Goal: Task Accomplishment & Management: Manage account settings

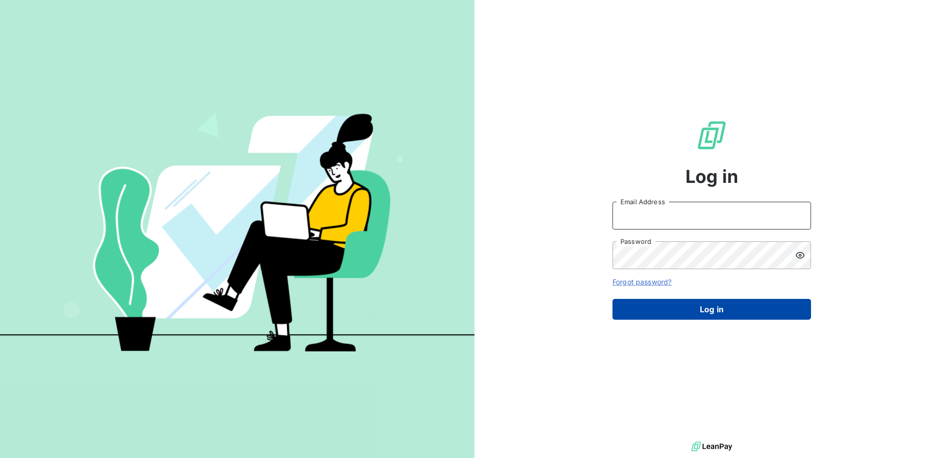
type input "d.gabric@girard-sudron.com"
click at [717, 305] on button "Log in" at bounding box center [711, 309] width 198 height 21
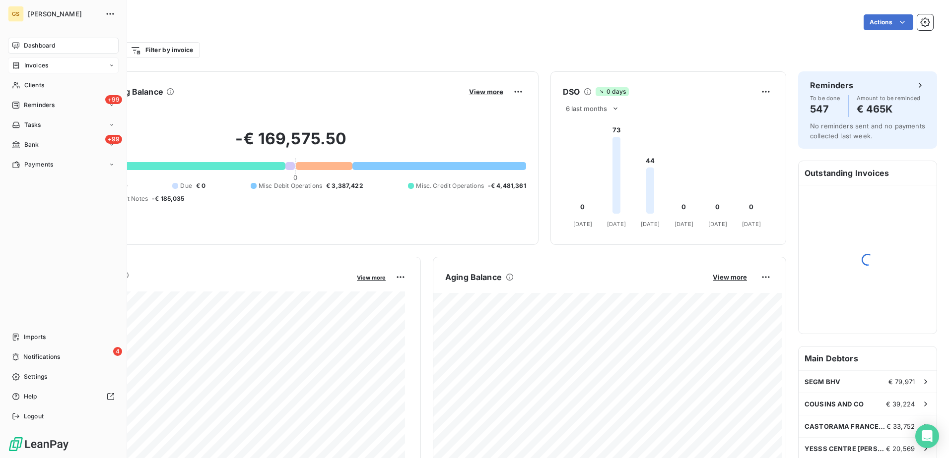
click at [46, 67] on span "Invoices" at bounding box center [36, 65] width 24 height 9
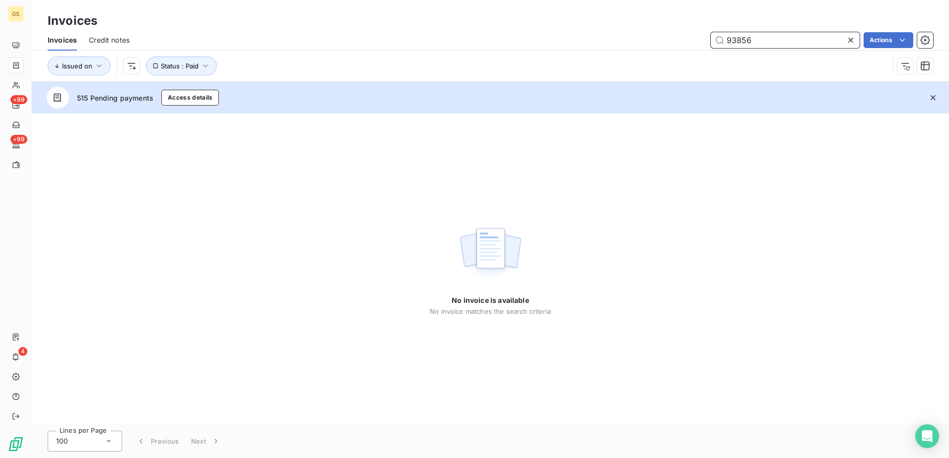
drag, startPoint x: 765, startPoint y: 36, endPoint x: 668, endPoint y: 38, distance: 96.8
click at [668, 38] on div "93856 Actions" at bounding box center [536, 40] width 791 height 16
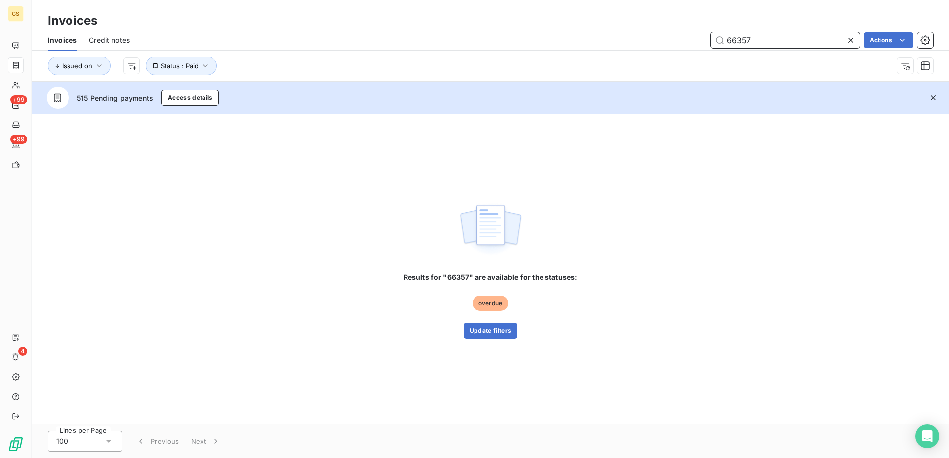
type input "66357"
click at [939, 103] on button "button" at bounding box center [933, 98] width 22 height 22
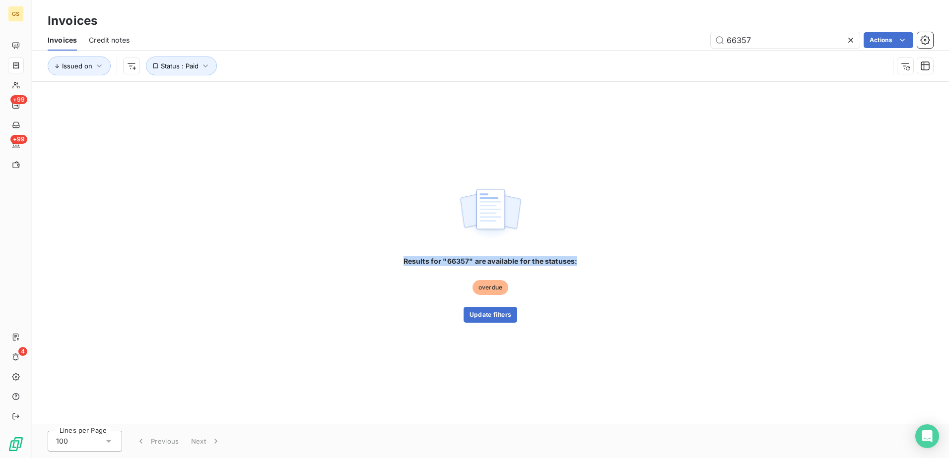
drag, startPoint x: 505, startPoint y: 256, endPoint x: 615, endPoint y: 257, distance: 110.2
click at [615, 257] on div "Results for "66357" are available for the statuses: overdue Update filters" at bounding box center [490, 253] width 917 height 343
click at [486, 293] on span "overdue" at bounding box center [490, 287] width 36 height 15
click at [497, 285] on span "overdue" at bounding box center [490, 287] width 36 height 15
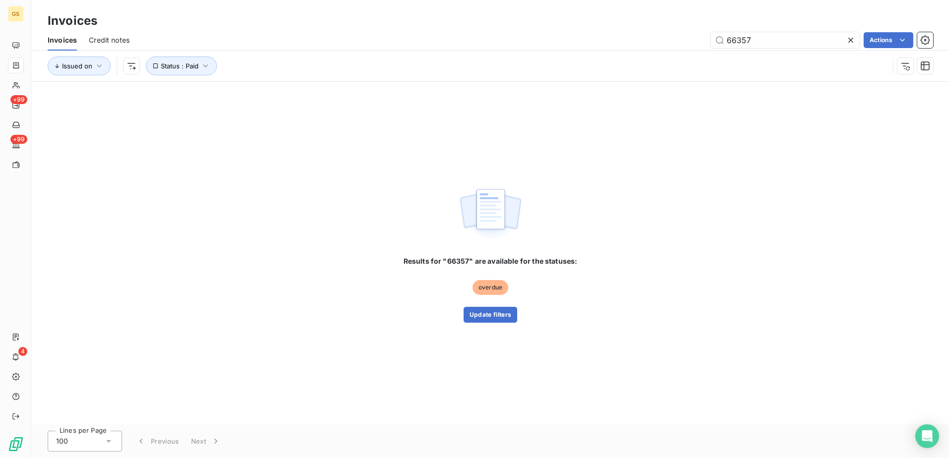
drag, startPoint x: 589, startPoint y: 401, endPoint x: 524, endPoint y: 351, distance: 82.2
click at [588, 400] on div "Results for "66357" are available for the statuses: overdue Update filters" at bounding box center [490, 253] width 917 height 343
click at [494, 320] on button "Update filters" at bounding box center [490, 315] width 54 height 16
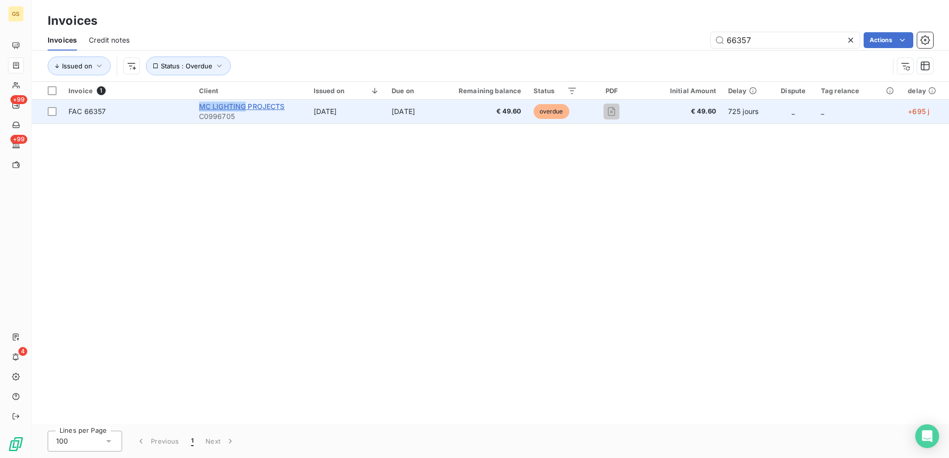
copy span "MC LIGHTING"
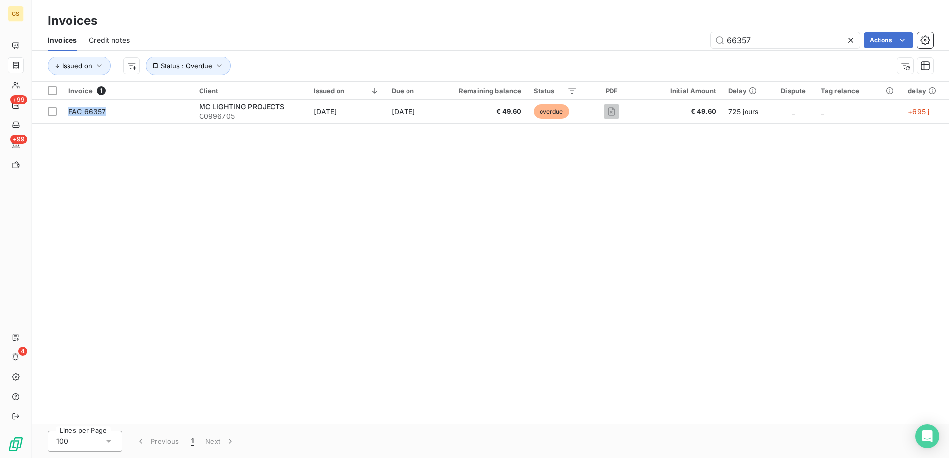
drag, startPoint x: 193, startPoint y: 107, endPoint x: 246, endPoint y: 180, distance: 89.5
click at [246, 180] on div "Invoice 1 Client Issued on Due on Remaining balance Status PDF Initial Amount D…" at bounding box center [490, 253] width 917 height 343
drag, startPoint x: 246, startPoint y: 180, endPoint x: 209, endPoint y: 189, distance: 37.8
click at [240, 188] on div "Invoice 1 Client Issued on Due on Remaining balance Status PDF Initial Amount D…" at bounding box center [490, 253] width 917 height 343
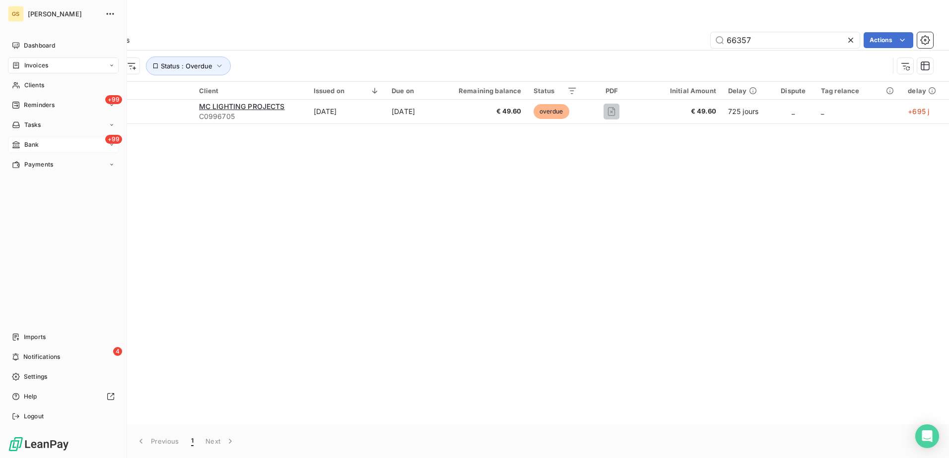
click at [29, 145] on span "Bank" at bounding box center [31, 144] width 15 height 9
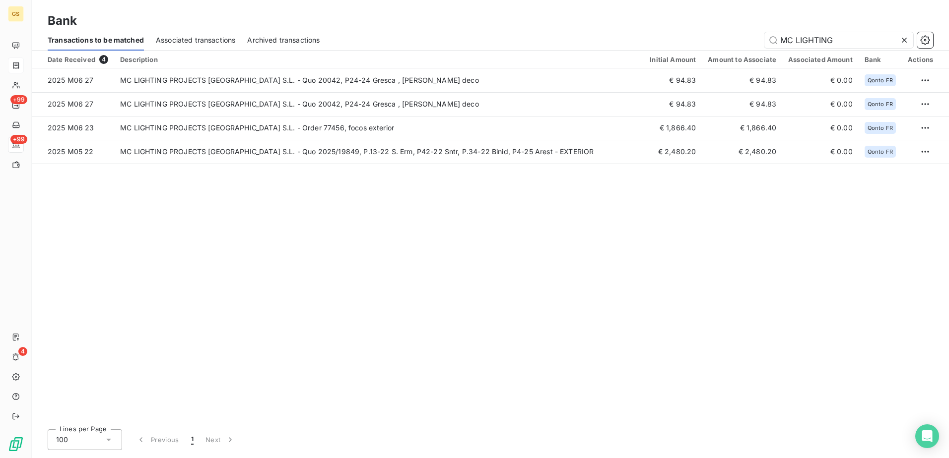
type input "MC LIGHTING"
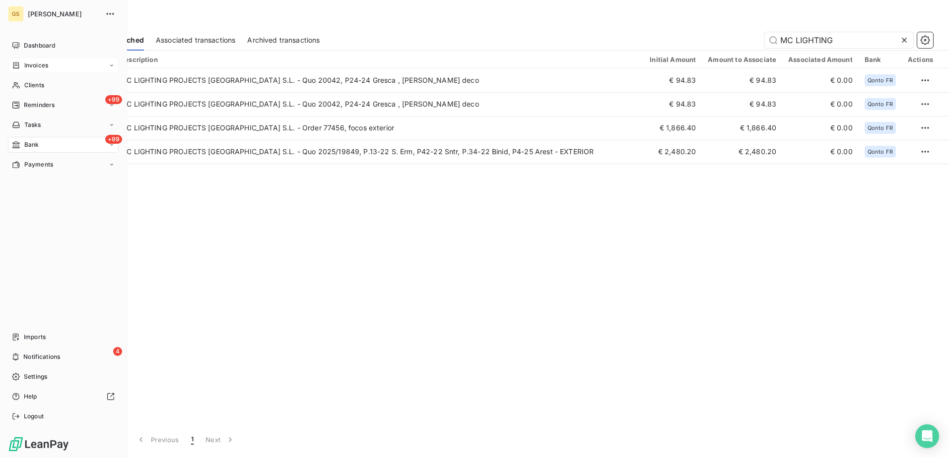
click at [50, 64] on div "Invoices" at bounding box center [63, 66] width 111 height 16
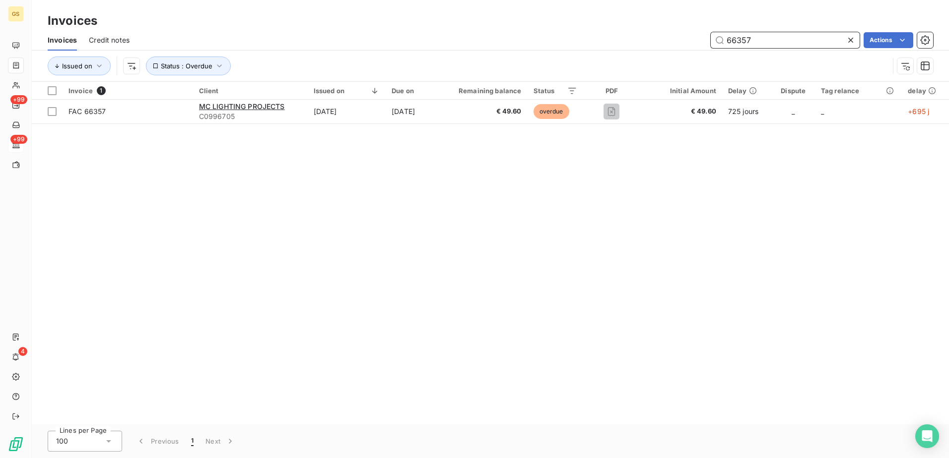
drag, startPoint x: 768, startPoint y: 40, endPoint x: 627, endPoint y: 35, distance: 140.5
click at [627, 35] on div "66357 Actions" at bounding box center [536, 40] width 791 height 16
paste input "85130"
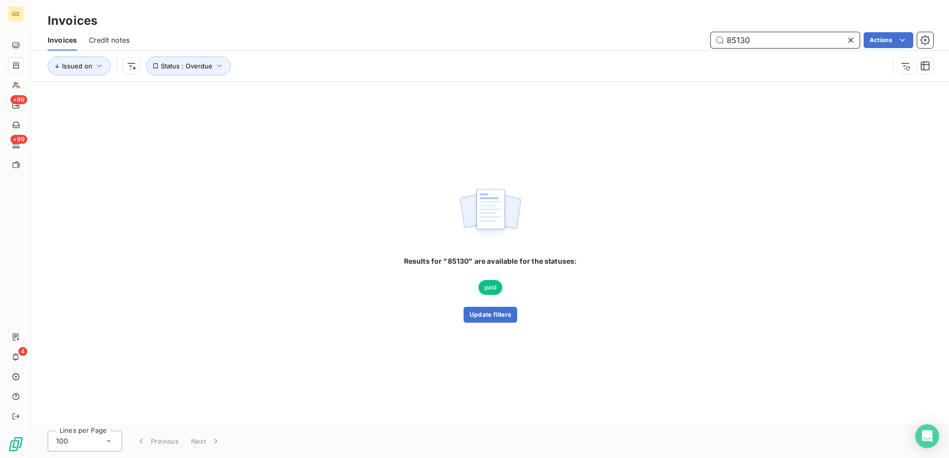
drag, startPoint x: 747, startPoint y: 36, endPoint x: 629, endPoint y: 29, distance: 117.8
click at [637, 29] on div "Invoices Invoices Credit notes 85130 Actions Issued on Status : Overdue" at bounding box center [490, 41] width 917 height 82
paste input "66357"
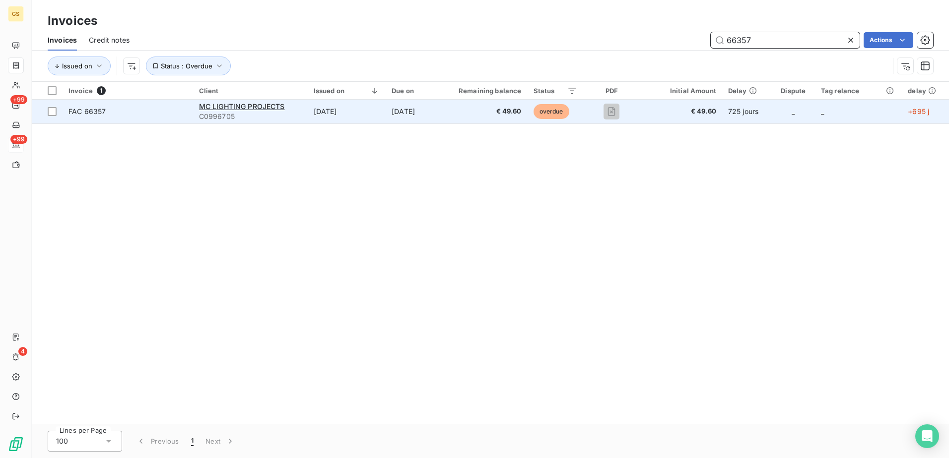
type input "66357"
click at [487, 111] on span "€ 49.60" at bounding box center [484, 112] width 76 height 10
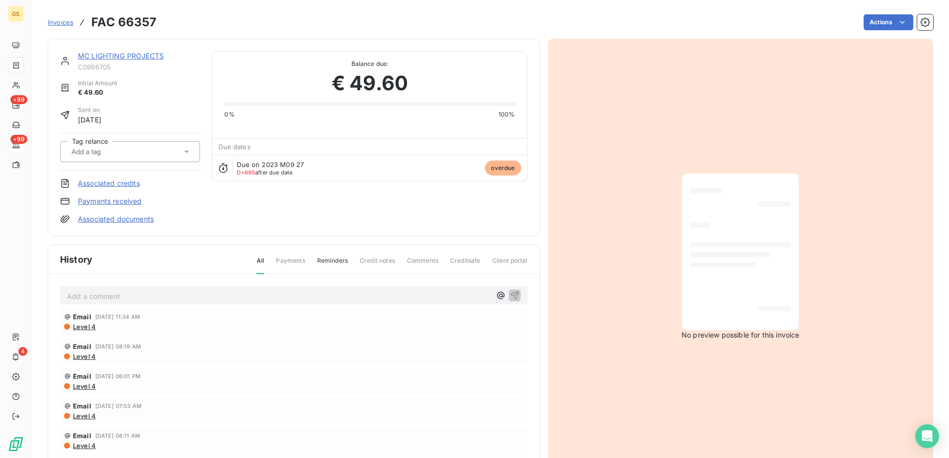
click at [133, 202] on link "Payments received" at bounding box center [110, 201] width 64 height 10
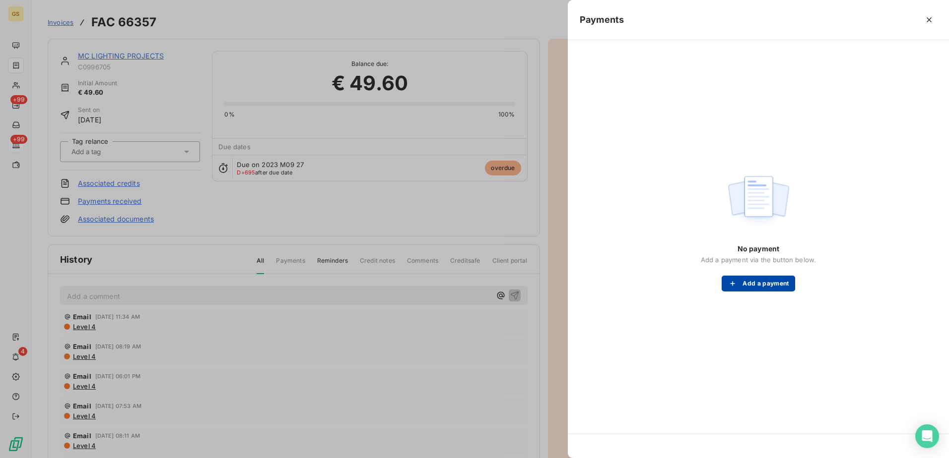
click at [781, 286] on button "Add a payment" at bounding box center [757, 284] width 73 height 16
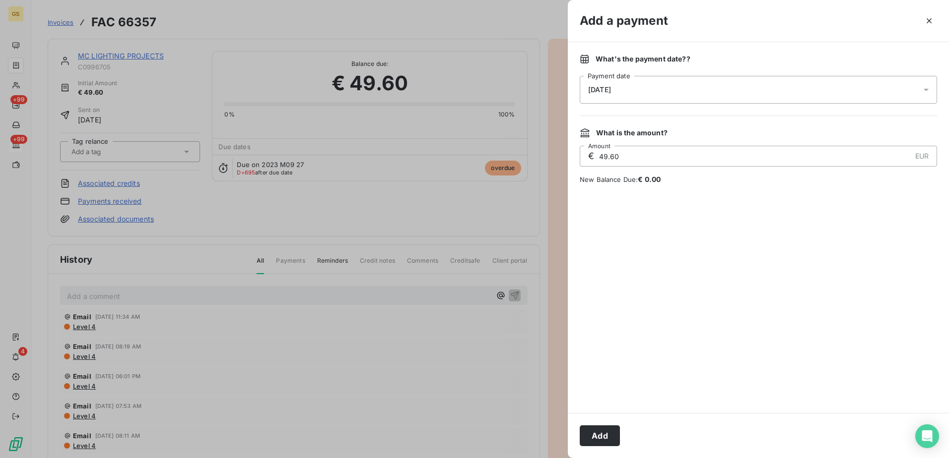
click at [651, 97] on div "[DATE]" at bounding box center [758, 90] width 357 height 28
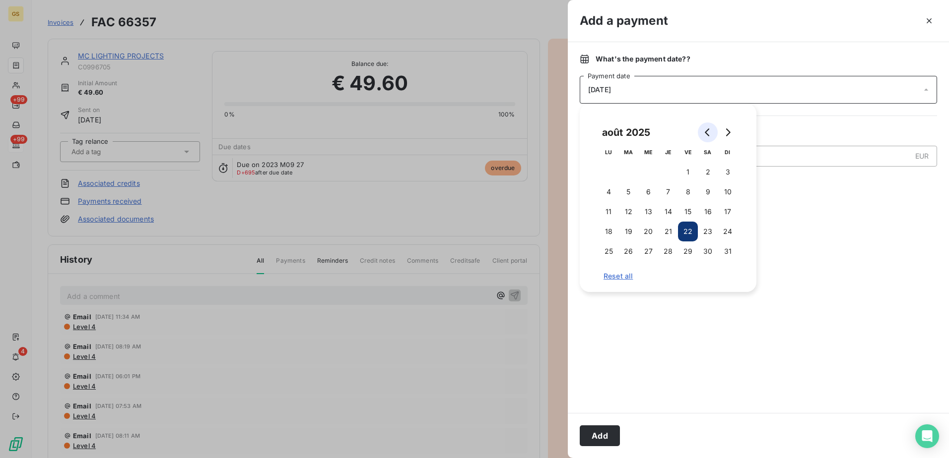
click at [709, 134] on icon "Go to previous month" at bounding box center [708, 133] width 8 height 8
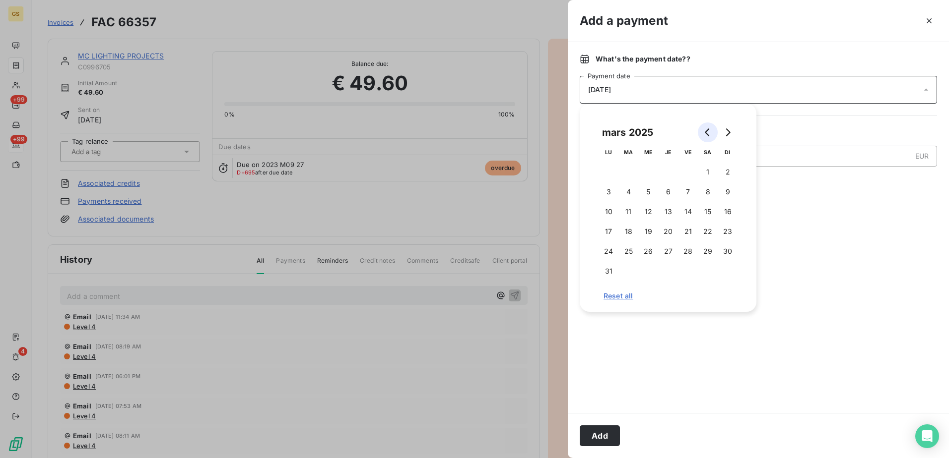
click at [709, 134] on icon "Go to previous month" at bounding box center [708, 133] width 8 height 8
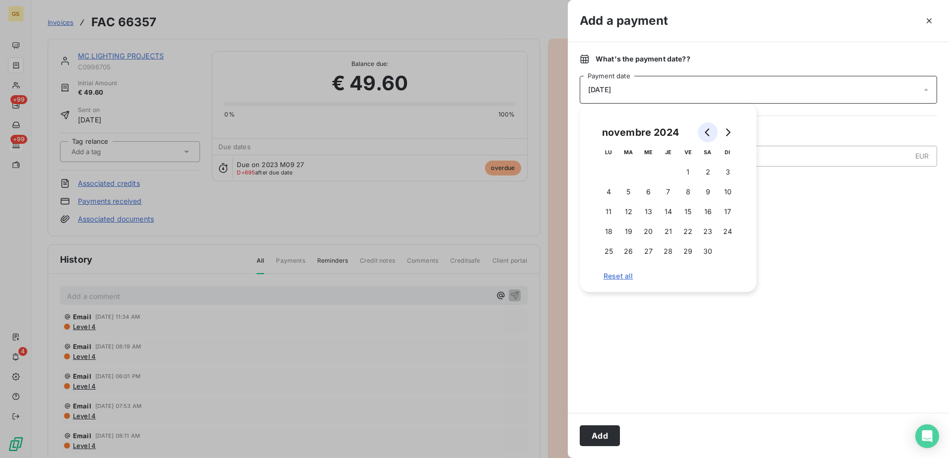
click at [709, 134] on icon "Go to previous month" at bounding box center [708, 133] width 8 height 8
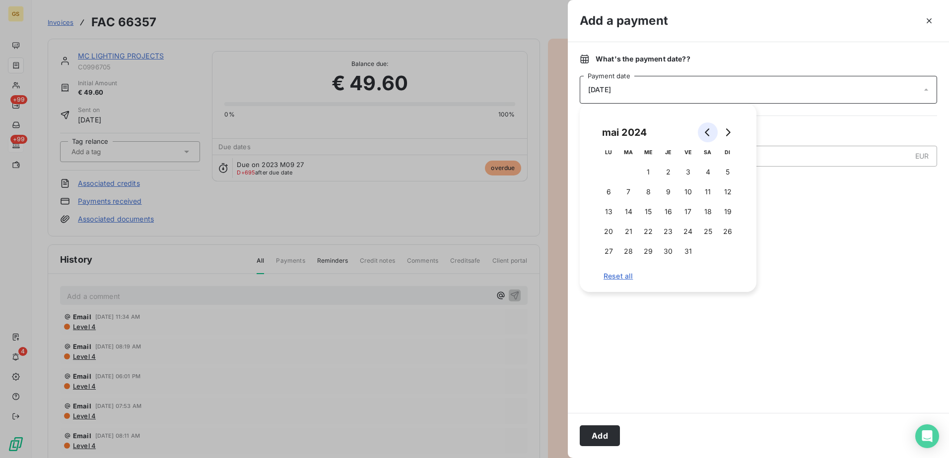
click at [709, 134] on icon "Go to previous month" at bounding box center [708, 133] width 8 height 8
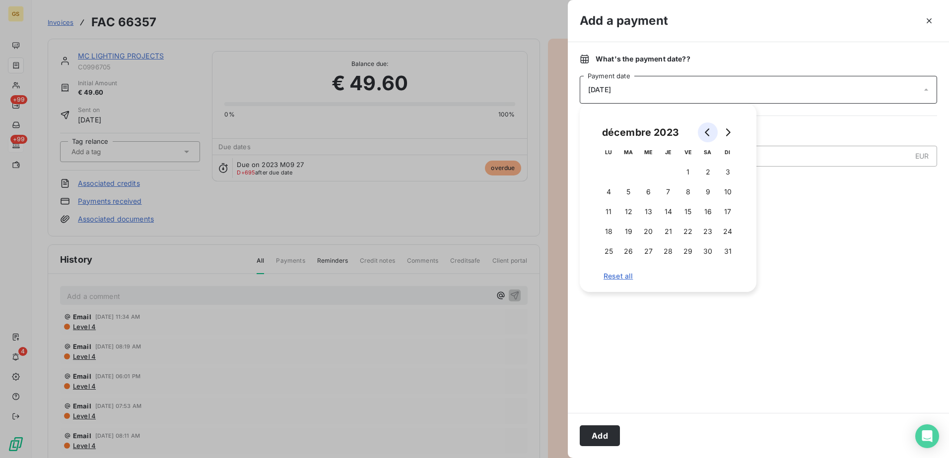
click at [709, 134] on icon "Go to previous month" at bounding box center [708, 133] width 8 height 8
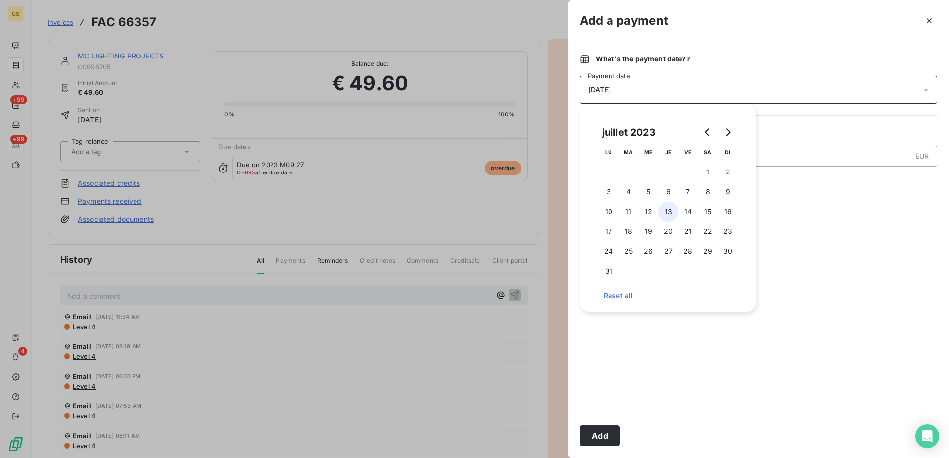
click at [664, 209] on button "13" at bounding box center [668, 212] width 20 height 20
click at [815, 204] on div at bounding box center [758, 298] width 357 height 205
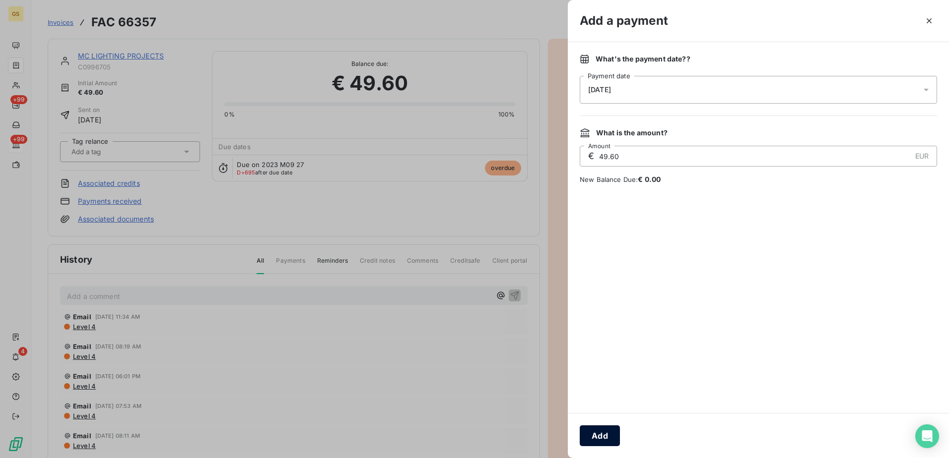
click at [599, 436] on button "Add" at bounding box center [600, 436] width 40 height 21
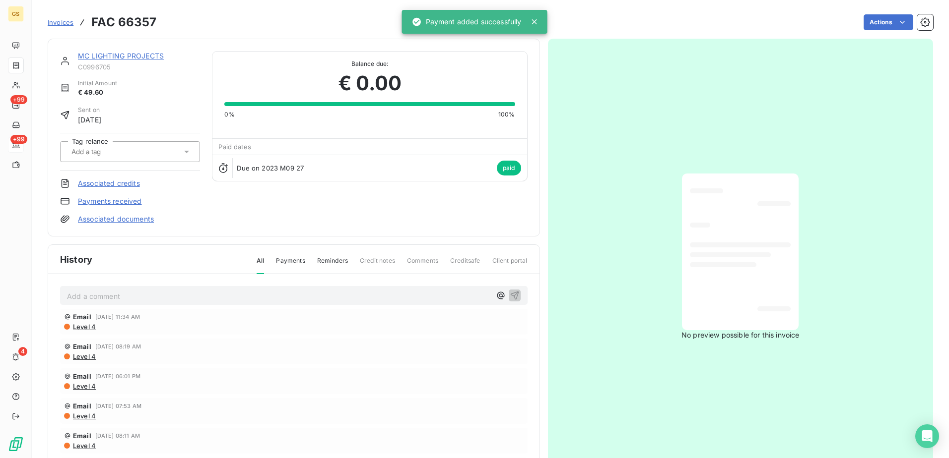
click at [156, 54] on link "MC LIGHTING PROJECTS" at bounding box center [121, 56] width 86 height 8
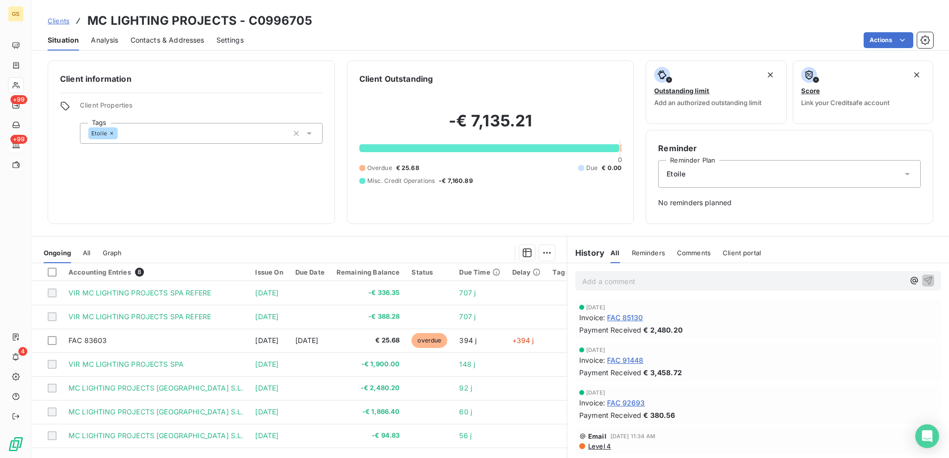
click at [84, 253] on span "All" at bounding box center [86, 253] width 7 height 8
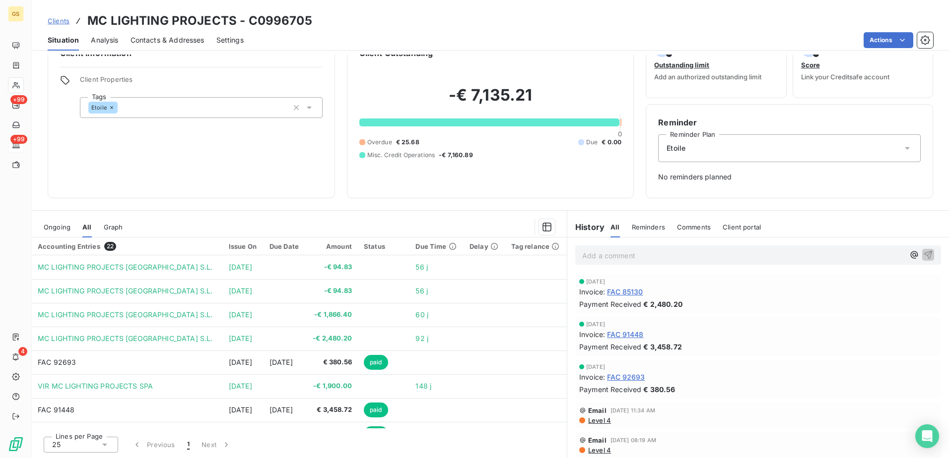
click at [61, 228] on span "Ongoing" at bounding box center [57, 227] width 27 height 8
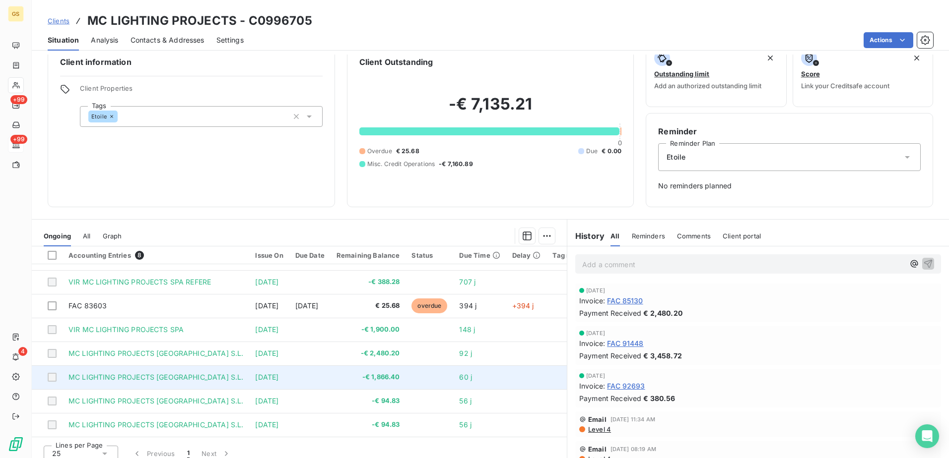
scroll to position [26, 0]
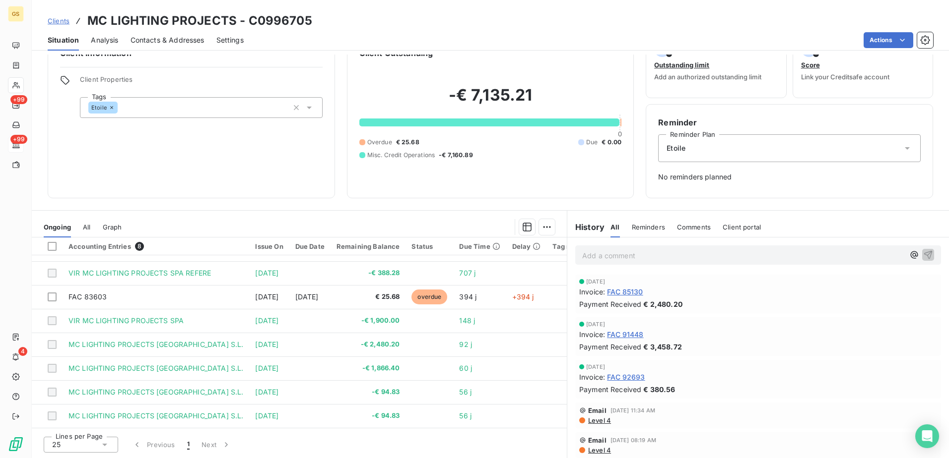
click at [93, 228] on div "Ongoing All Graph" at bounding box center [299, 227] width 535 height 21
click at [91, 228] on div "Ongoing All Graph" at bounding box center [299, 227] width 535 height 21
click at [88, 228] on span "All" at bounding box center [86, 227] width 7 height 8
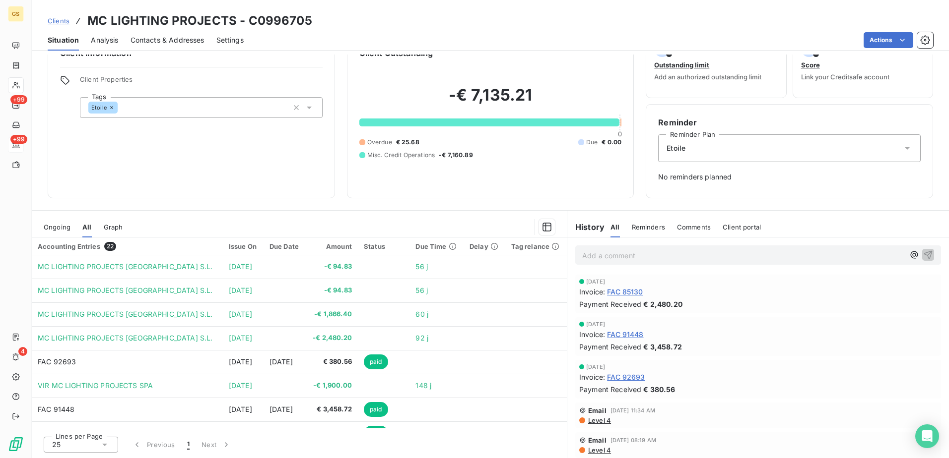
scroll to position [0, 0]
click at [50, 232] on div "Ongoing" at bounding box center [57, 227] width 27 height 21
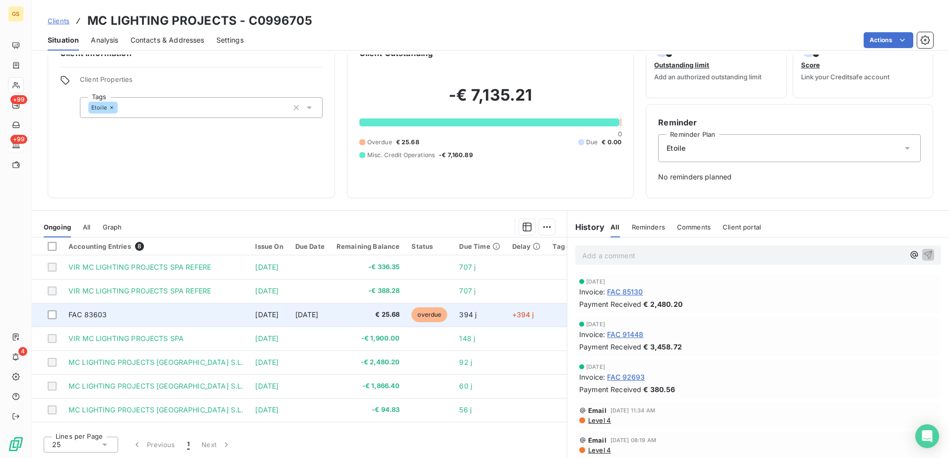
click at [489, 321] on td "394 j" at bounding box center [479, 315] width 53 height 24
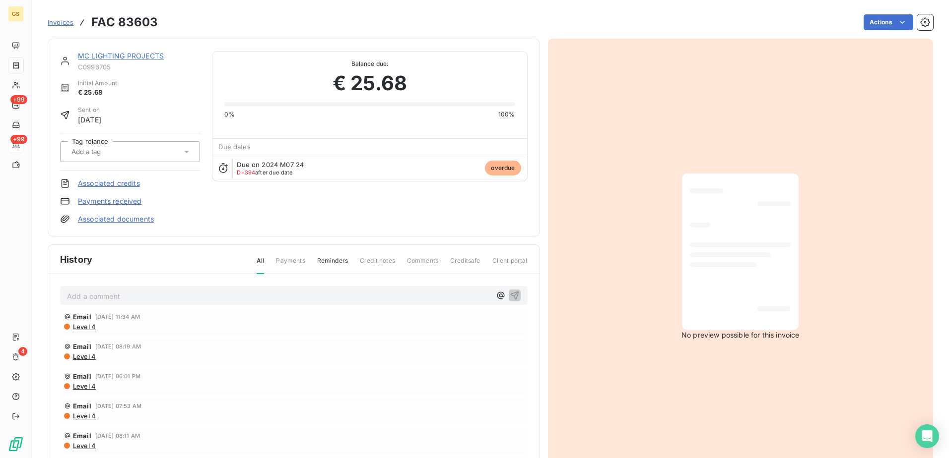
click at [137, 199] on link "Payments received" at bounding box center [110, 201] width 64 height 10
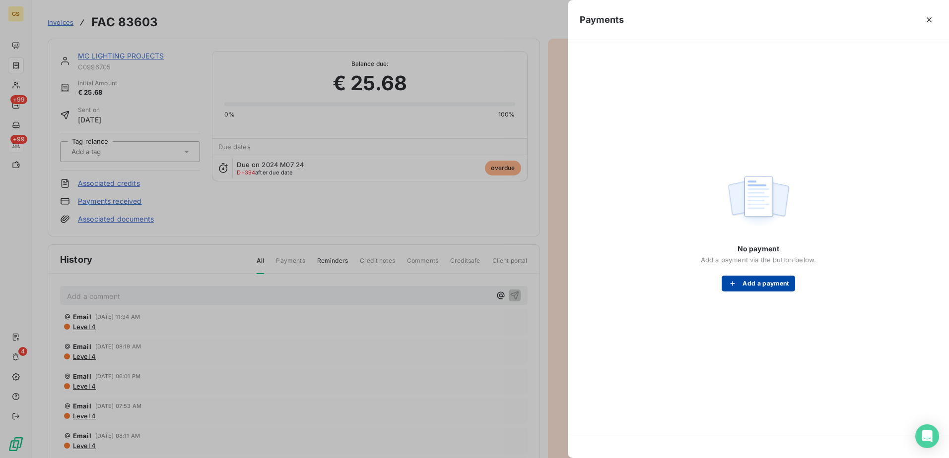
click at [741, 286] on div "button" at bounding box center [734, 284] width 15 height 10
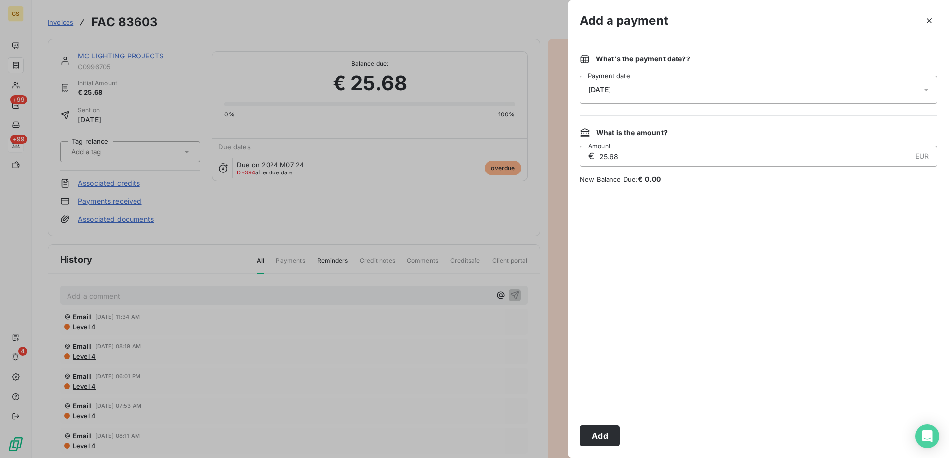
click at [700, 94] on div "[DATE]" at bounding box center [758, 90] width 357 height 28
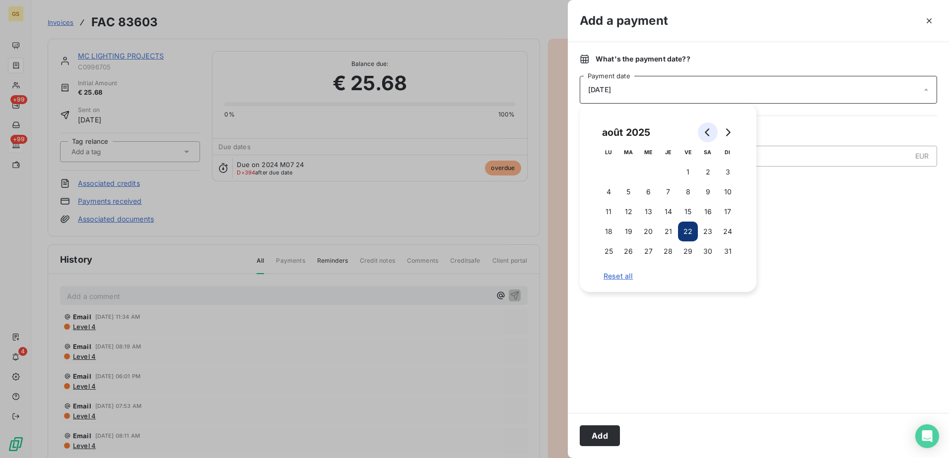
click at [704, 131] on icon "Go to previous month" at bounding box center [708, 133] width 8 height 8
click at [665, 250] on button "26" at bounding box center [668, 252] width 20 height 20
click at [775, 250] on div at bounding box center [758, 298] width 357 height 205
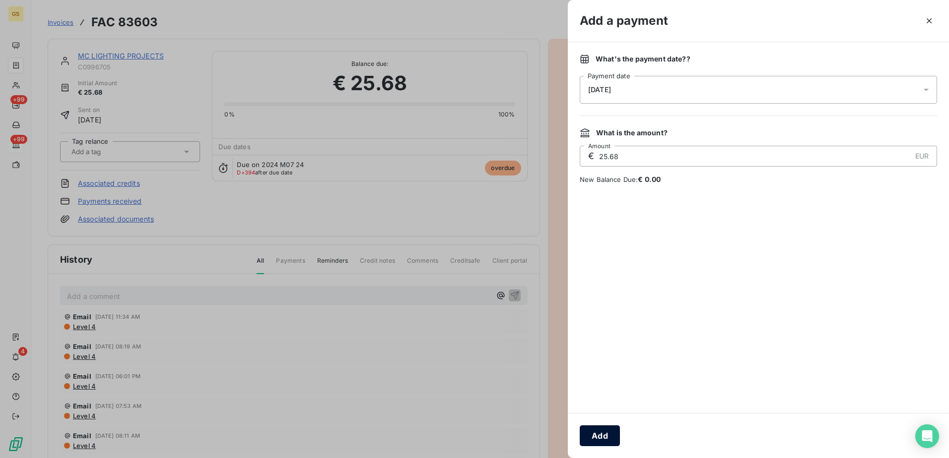
click at [602, 441] on button "Add" at bounding box center [600, 436] width 40 height 21
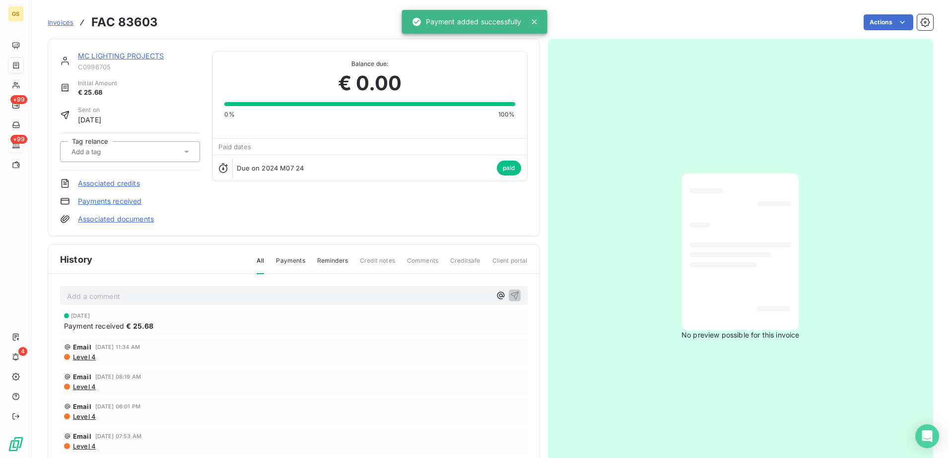
click at [129, 62] on div "MC LIGHTING PROJECTS C0996705" at bounding box center [139, 61] width 122 height 20
click at [131, 55] on link "MC LIGHTING PROJECTS" at bounding box center [121, 56] width 86 height 8
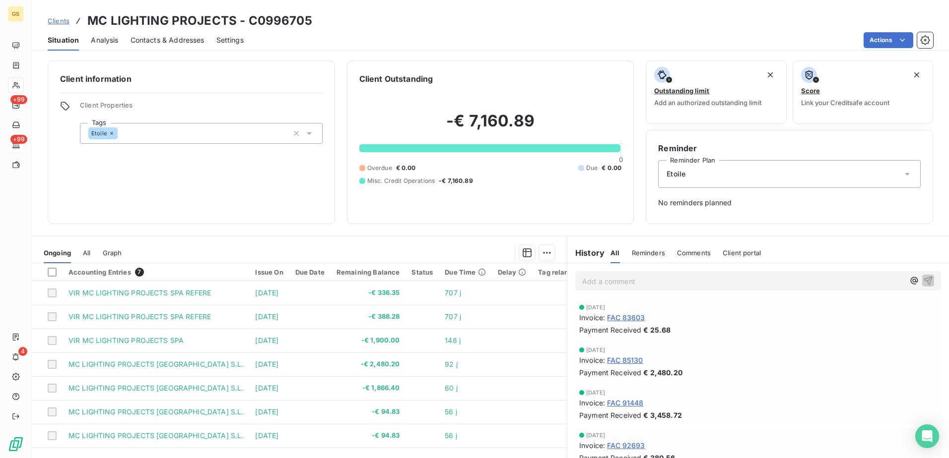
click at [87, 255] on span "All" at bounding box center [86, 253] width 7 height 8
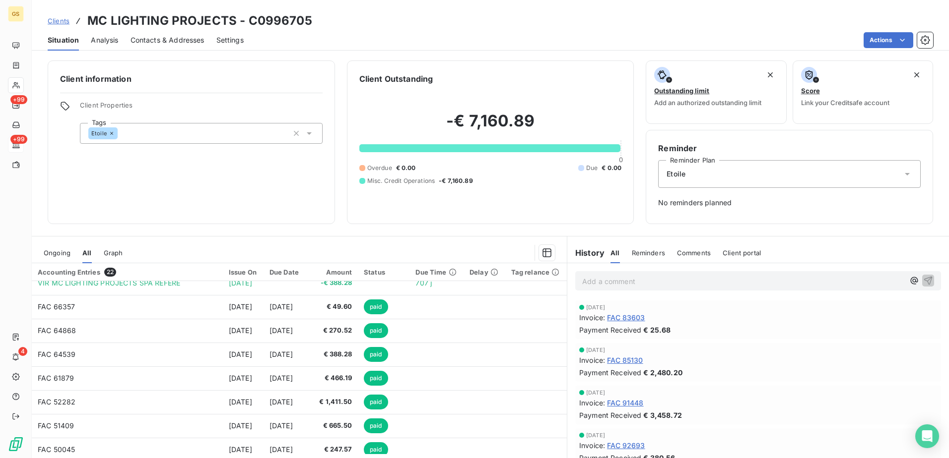
scroll to position [351, 0]
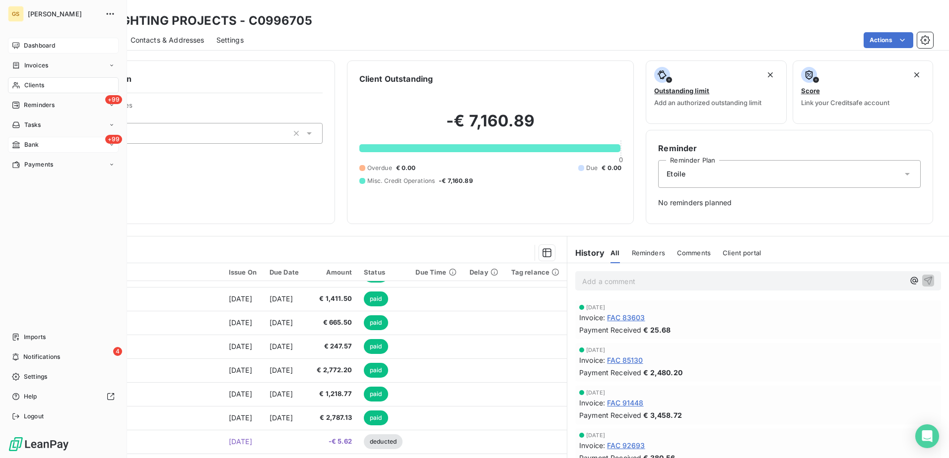
drag, startPoint x: 25, startPoint y: 42, endPoint x: 77, endPoint y: 48, distance: 51.9
click at [25, 42] on span "Dashboard" at bounding box center [39, 45] width 31 height 9
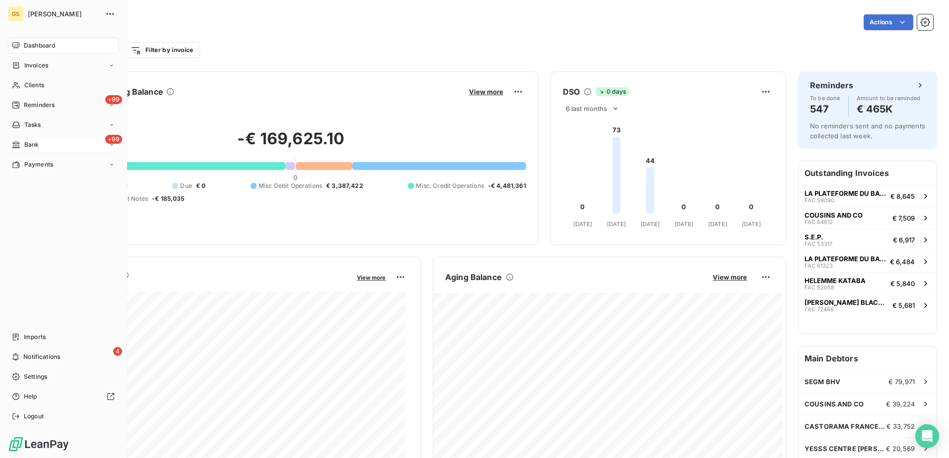
click at [16, 143] on icon at bounding box center [16, 145] width 8 height 8
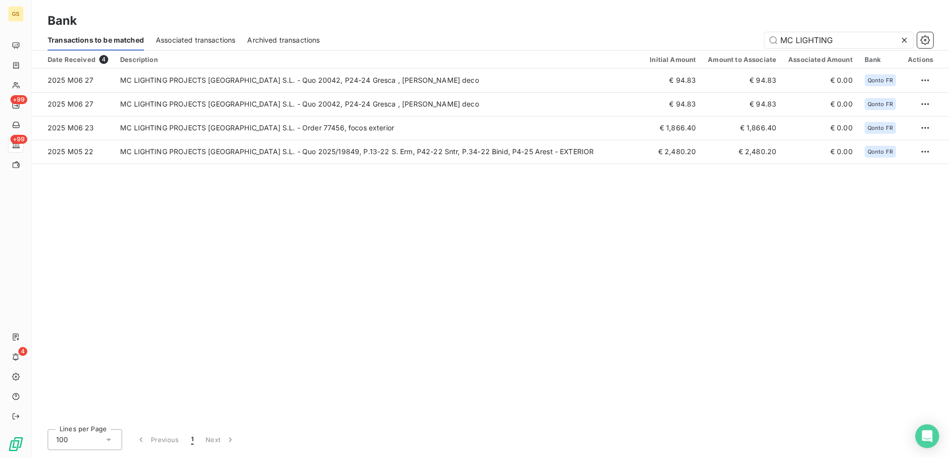
click at [913, 37] on div "MC LIGHTING" at bounding box center [632, 40] width 601 height 16
click at [908, 38] on icon at bounding box center [904, 40] width 10 height 10
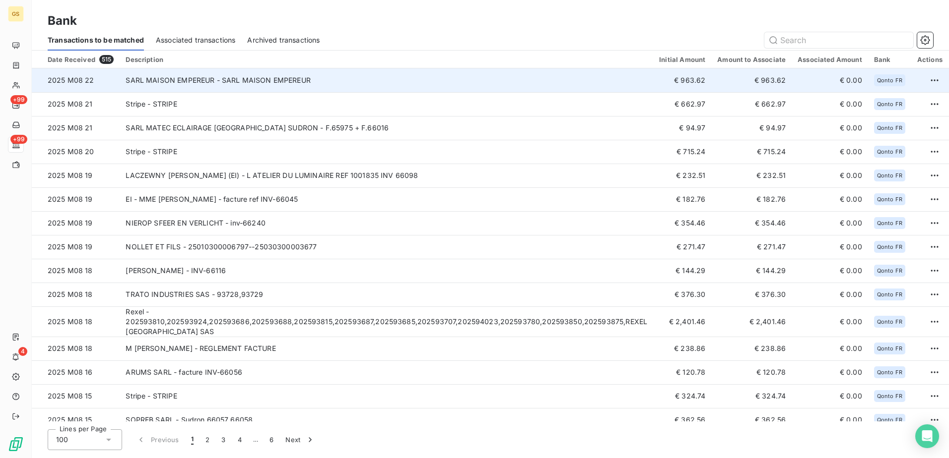
click at [441, 79] on td "SARL MAISON EMPEREUR - SARL MAISON EMPEREUR" at bounding box center [386, 80] width 533 height 24
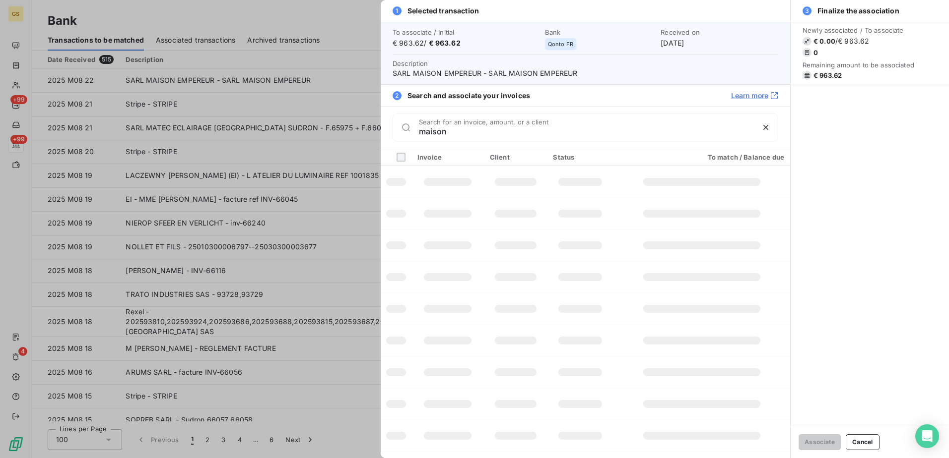
type input "maison"
click at [432, 75] on span "SARL MAISON EMPEREUR - SARL MAISON EMPEREUR" at bounding box center [585, 73] width 386 height 10
copy span "MAISON"
